Goal: Transaction & Acquisition: Purchase product/service

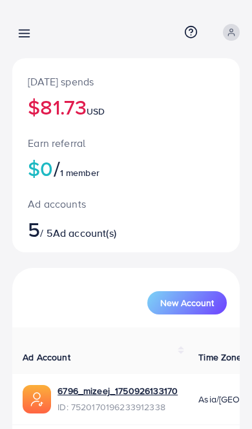
click at [21, 28] on icon at bounding box center [24, 34] width 14 height 14
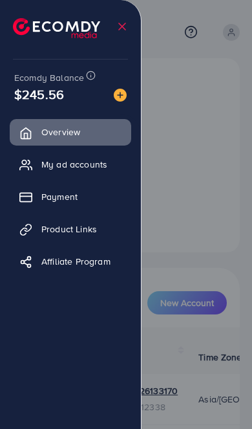
click at [47, 195] on span "Payment" at bounding box center [59, 196] width 36 height 13
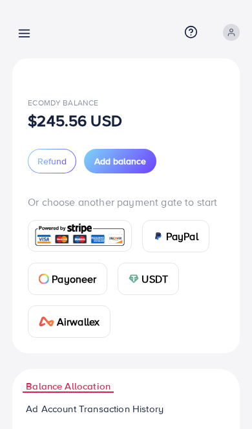
click at [122, 160] on span "Add balance" at bounding box center [121, 161] width 52 height 13
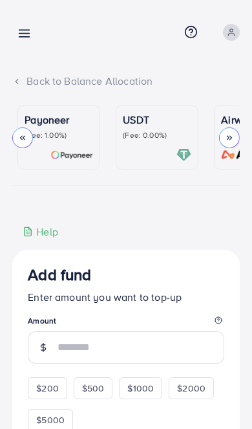
scroll to position [0, 223]
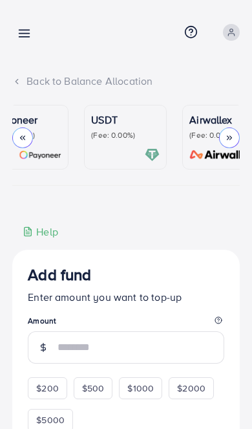
click at [109, 133] on p "(Fee: 0.00%)" at bounding box center [125, 135] width 69 height 10
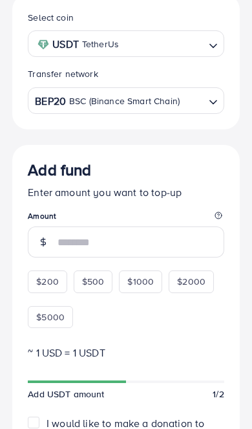
scroll to position [254, 0]
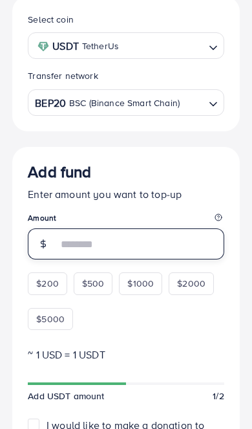
click at [107, 247] on input "number" at bounding box center [141, 244] width 167 height 31
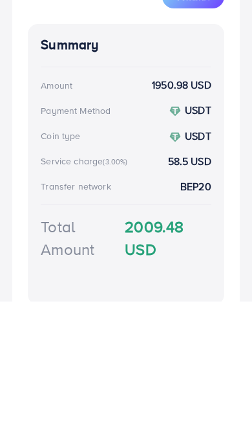
scroll to position [241, 0]
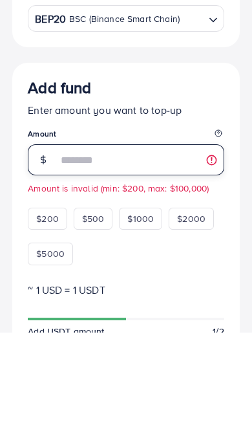
type input "*"
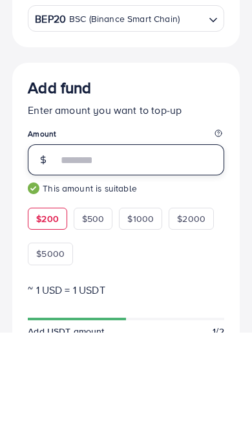
type input "****"
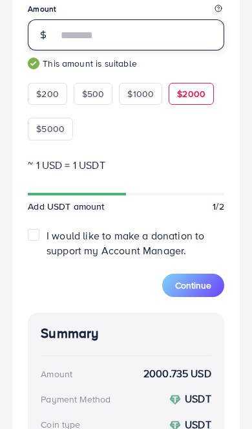
scroll to position [461, 0]
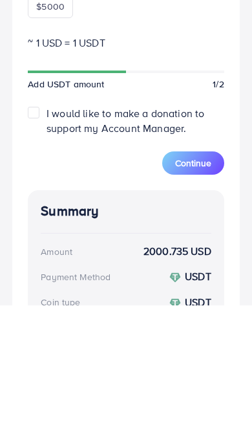
click at [175, 281] on span "Continue" at bounding box center [193, 287] width 36 height 13
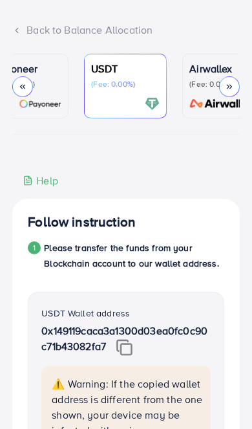
scroll to position [0, 0]
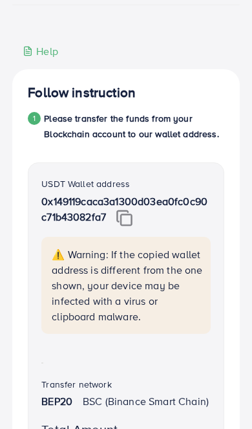
click at [130, 227] on img at bounding box center [125, 218] width 16 height 17
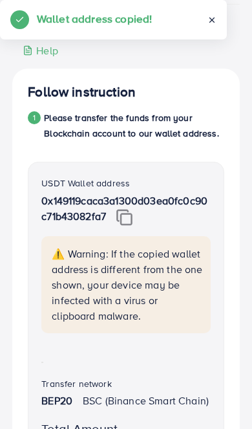
click at [133, 226] on img at bounding box center [125, 217] width 16 height 17
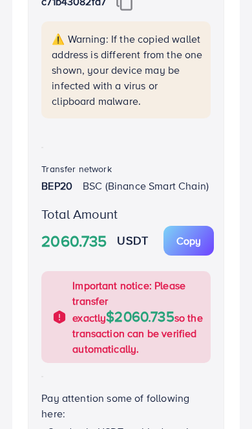
scroll to position [393, 0]
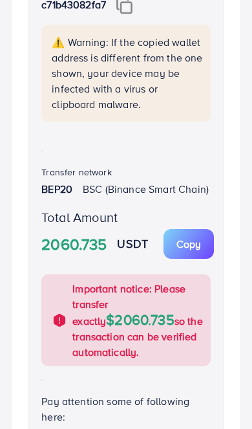
click at [191, 259] on button "Copy Amount Copy" at bounding box center [189, 244] width 50 height 30
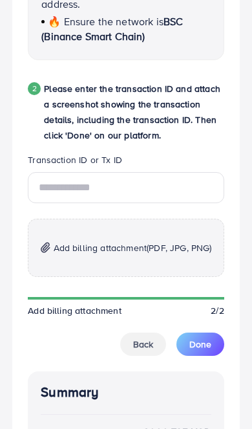
scroll to position [853, 0]
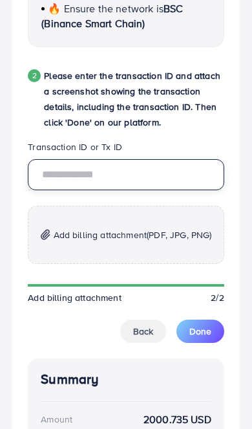
click at [60, 190] on input "text" at bounding box center [126, 174] width 197 height 31
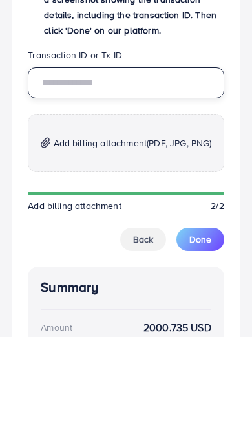
paste input "**********"
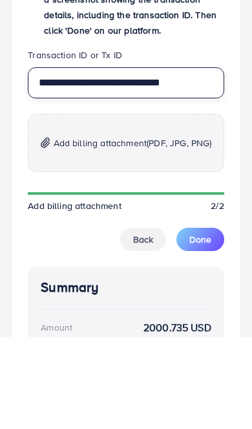
type input "**********"
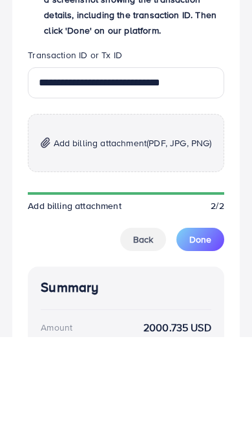
click at [58, 227] on span "Add billing attachment (PDF, JPG, PNG)" at bounding box center [133, 235] width 159 height 16
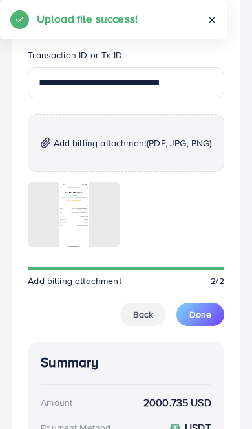
click at [203, 321] on span "Done" at bounding box center [201, 314] width 22 height 13
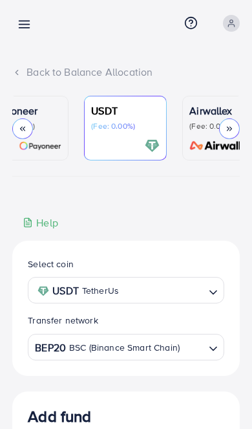
scroll to position [0, 0]
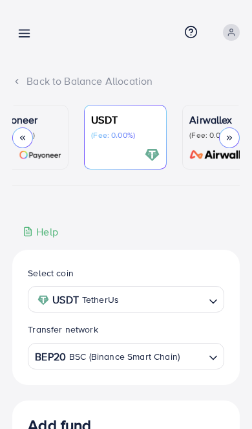
click at [30, 30] on line at bounding box center [24, 30] width 10 height 0
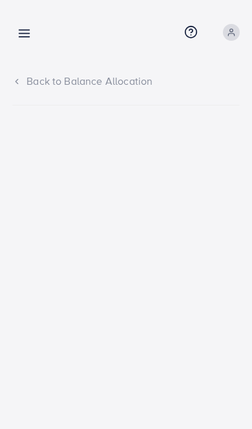
click at [21, 40] on icon at bounding box center [24, 34] width 14 height 14
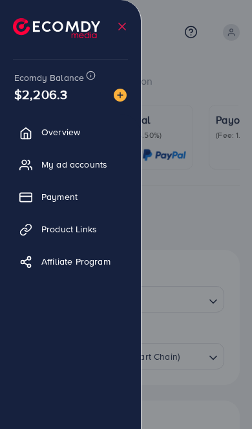
scroll to position [197, 0]
